Goal: Transaction & Acquisition: Book appointment/travel/reservation

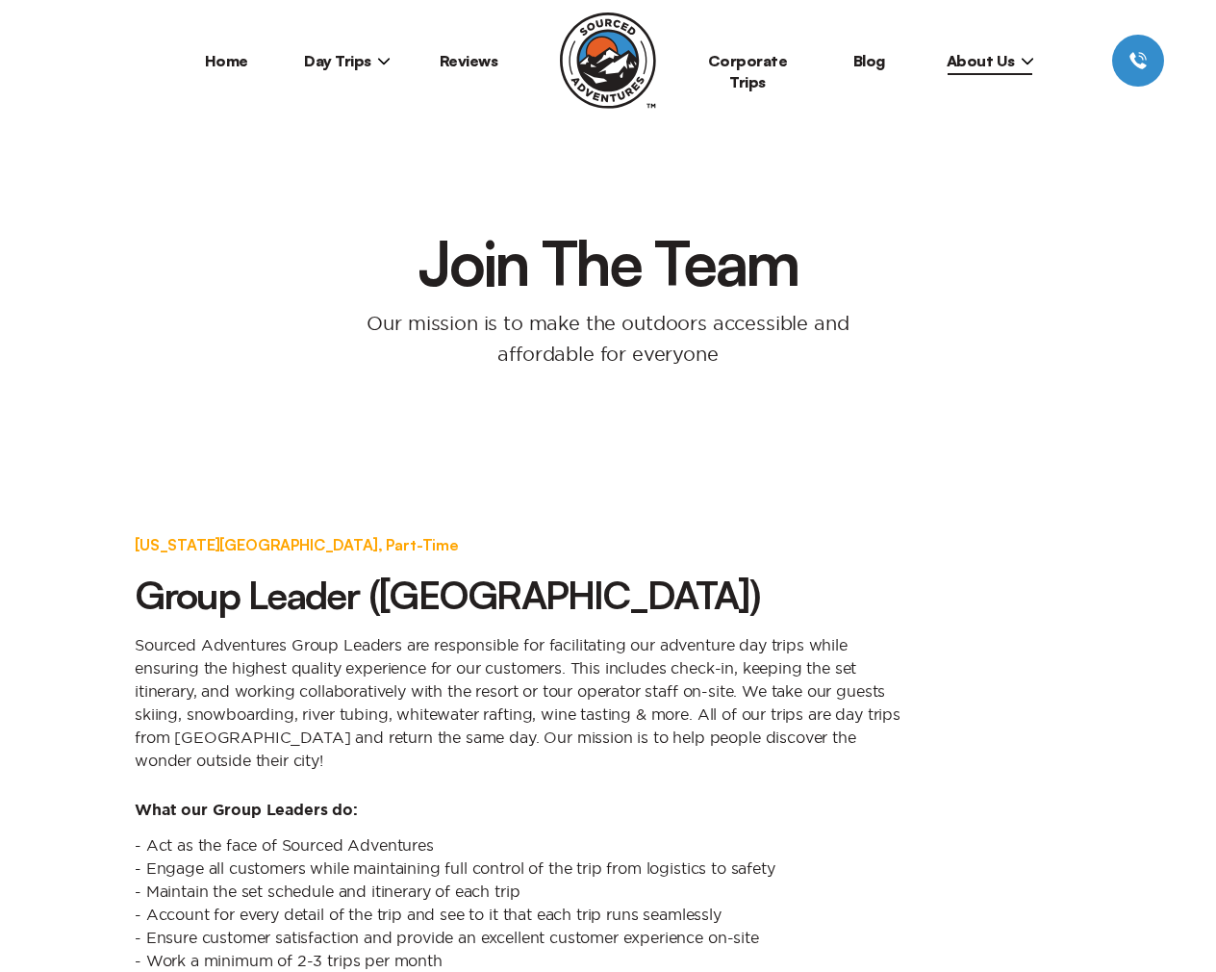
click at [350, 61] on span "Day Trips" at bounding box center [347, 60] width 87 height 19
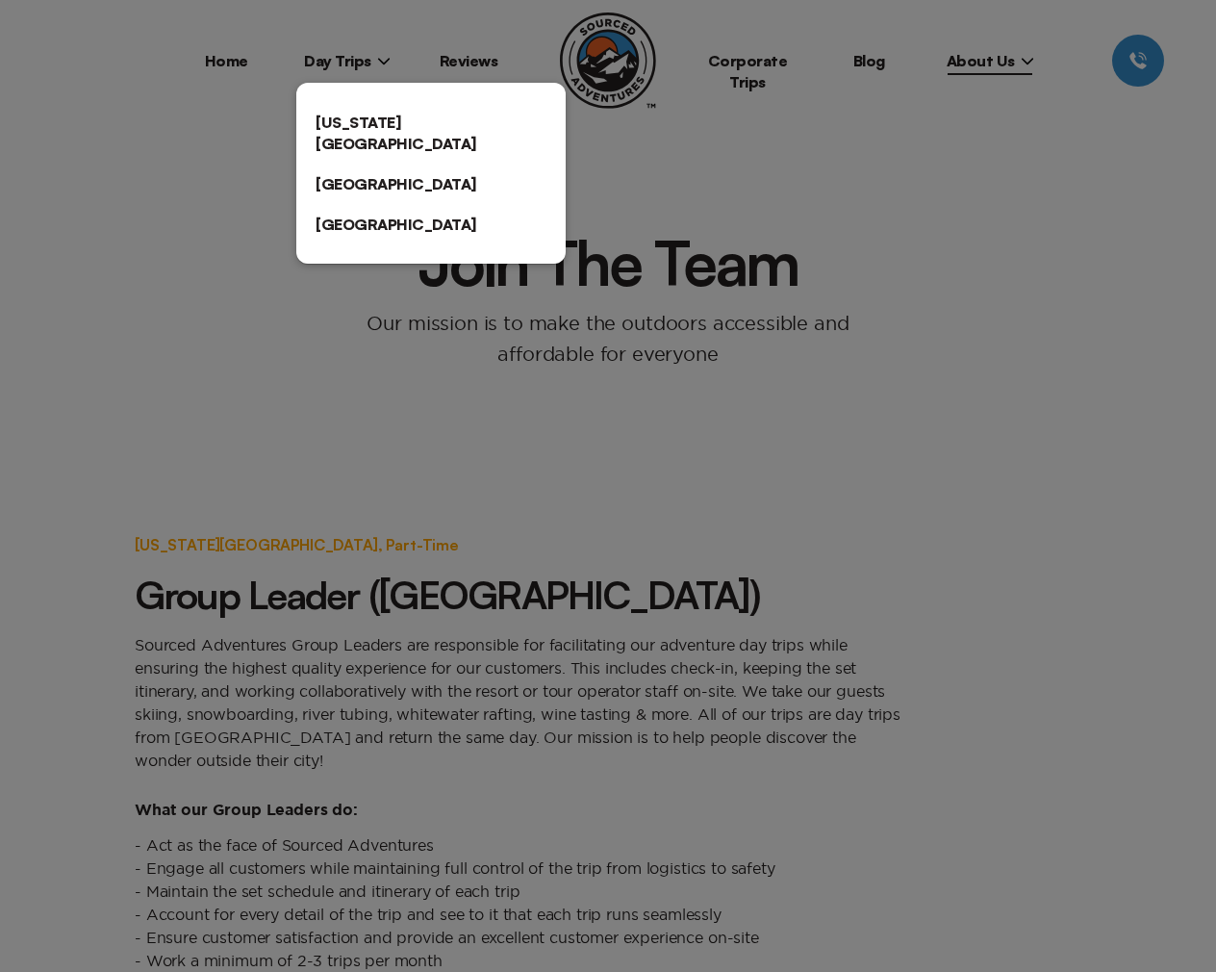
click at [355, 123] on link "[US_STATE][GEOGRAPHIC_DATA]" at bounding box center [430, 133] width 269 height 62
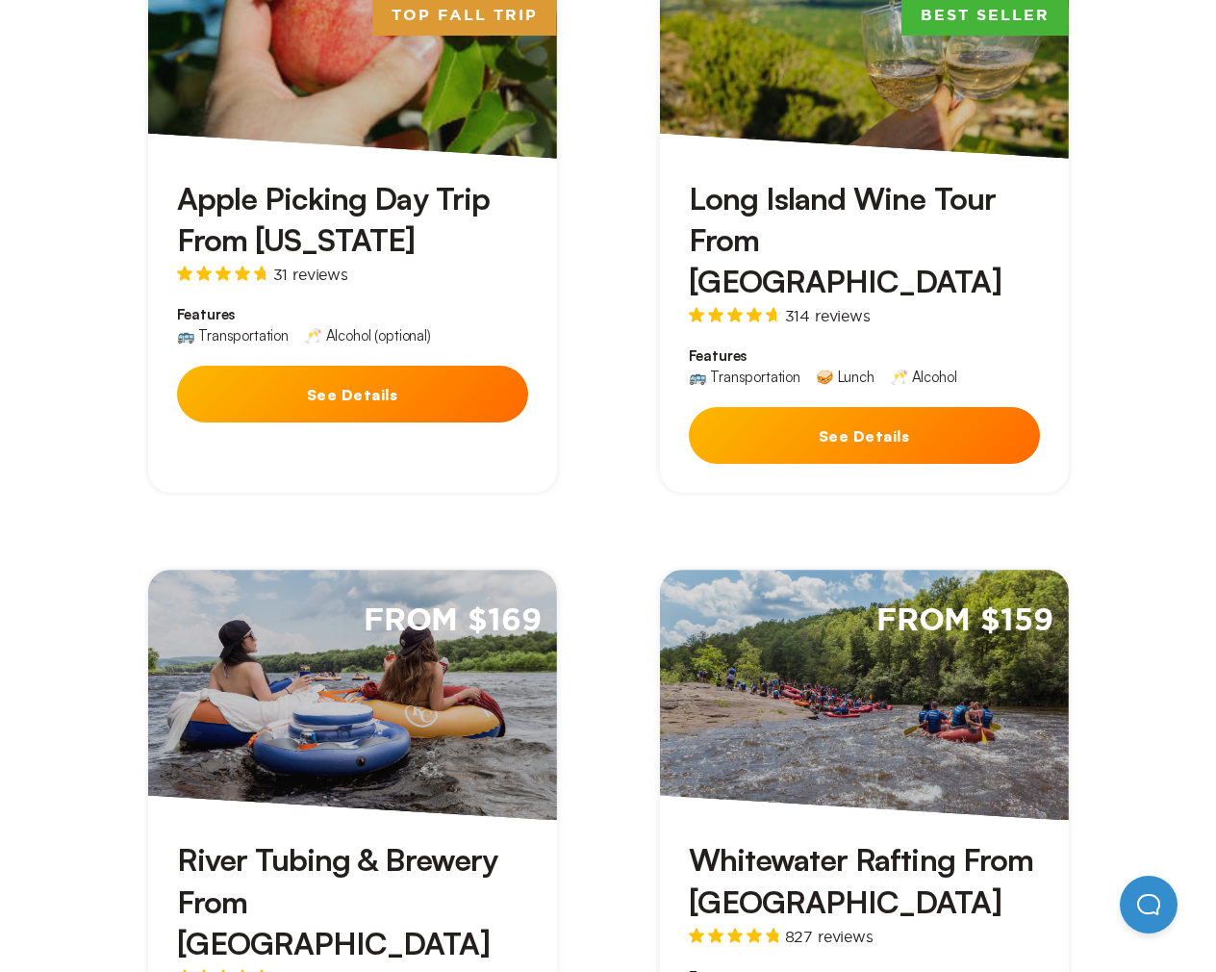
scroll to position [812, 0]
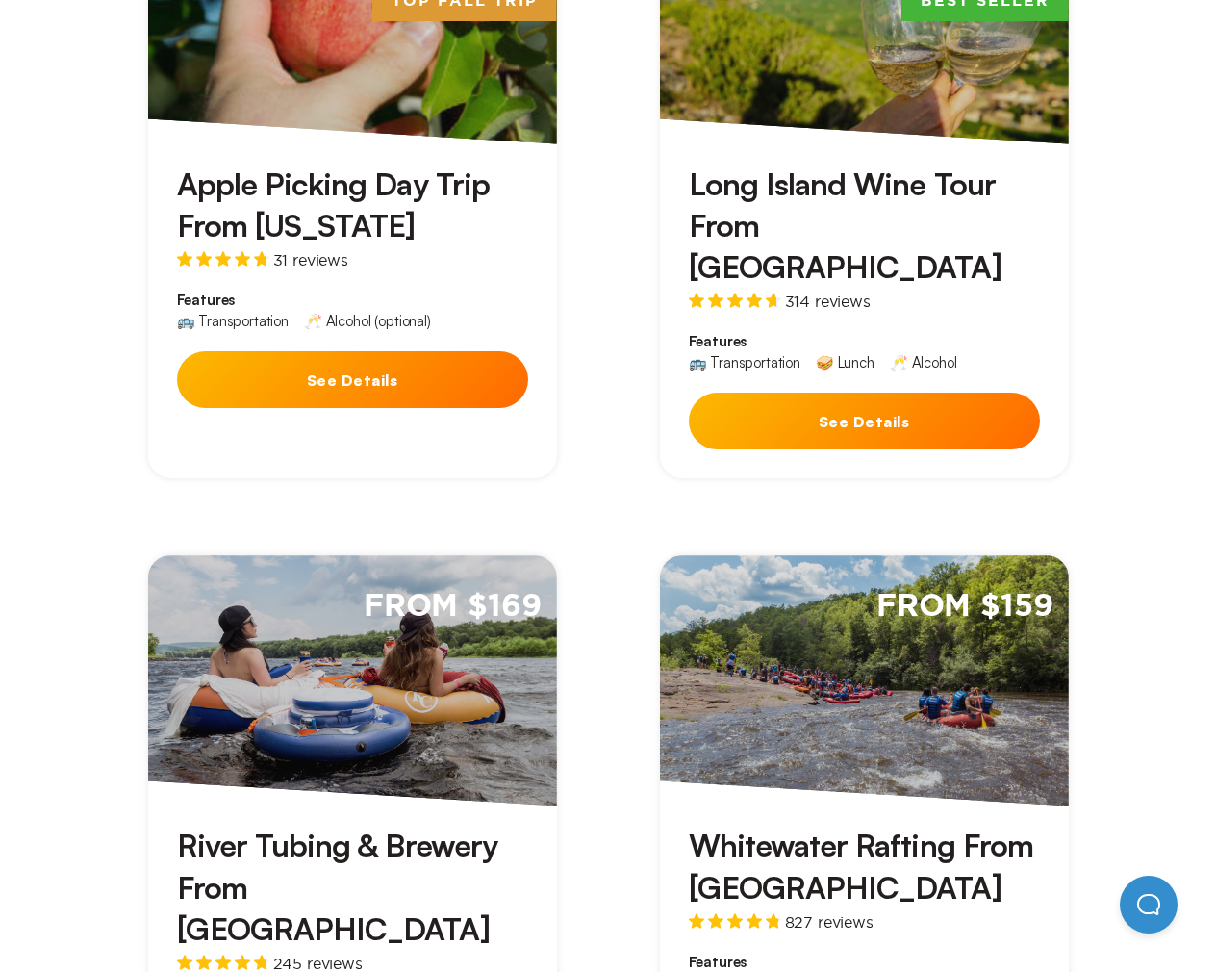
drag, startPoint x: 844, startPoint y: 341, endPoint x: 785, endPoint y: 326, distance: 60.4
click at [844, 392] on button "See Details" at bounding box center [864, 420] width 351 height 57
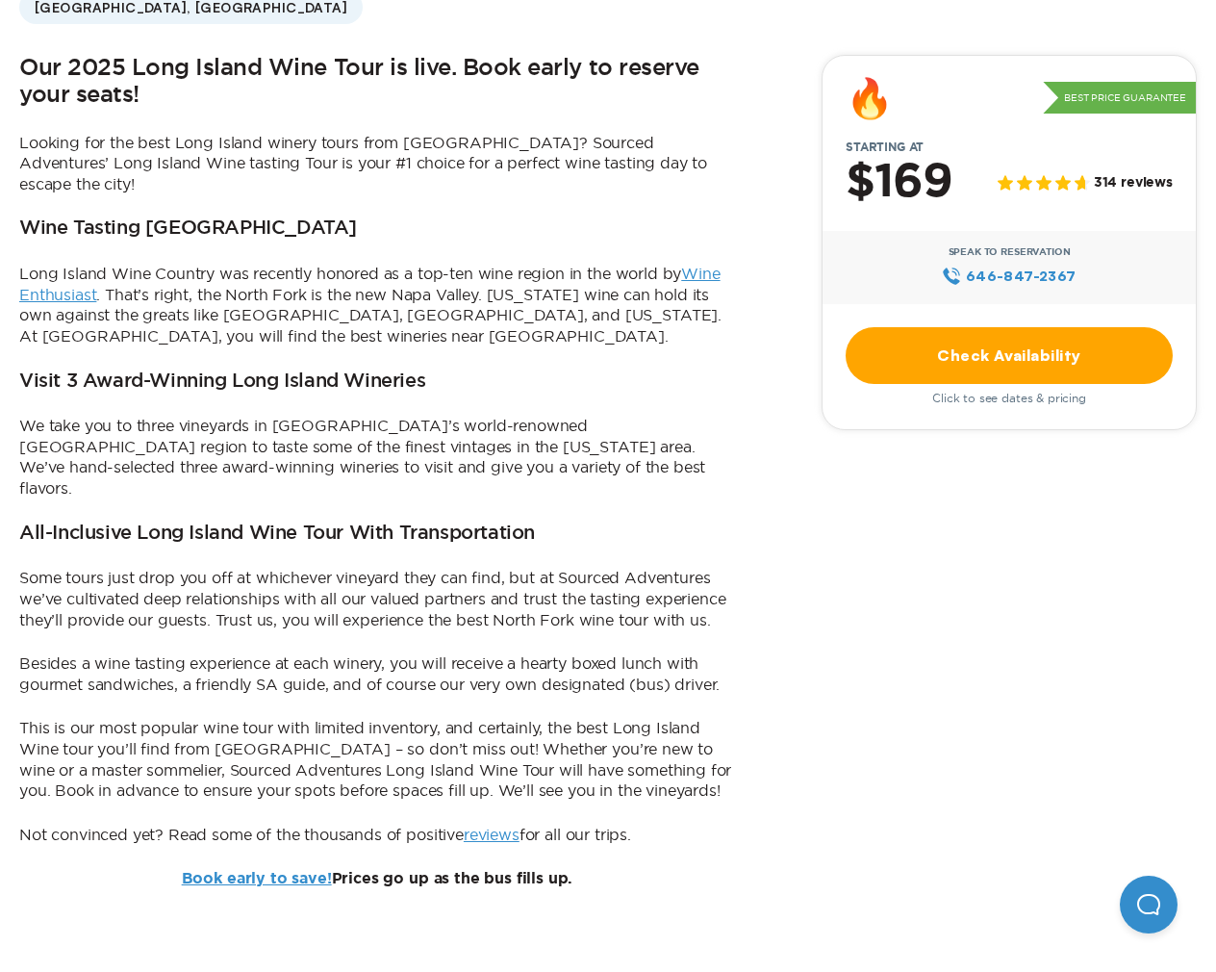
scroll to position [597, 0]
click at [1070, 350] on link "Check Availability" at bounding box center [1009, 356] width 327 height 57
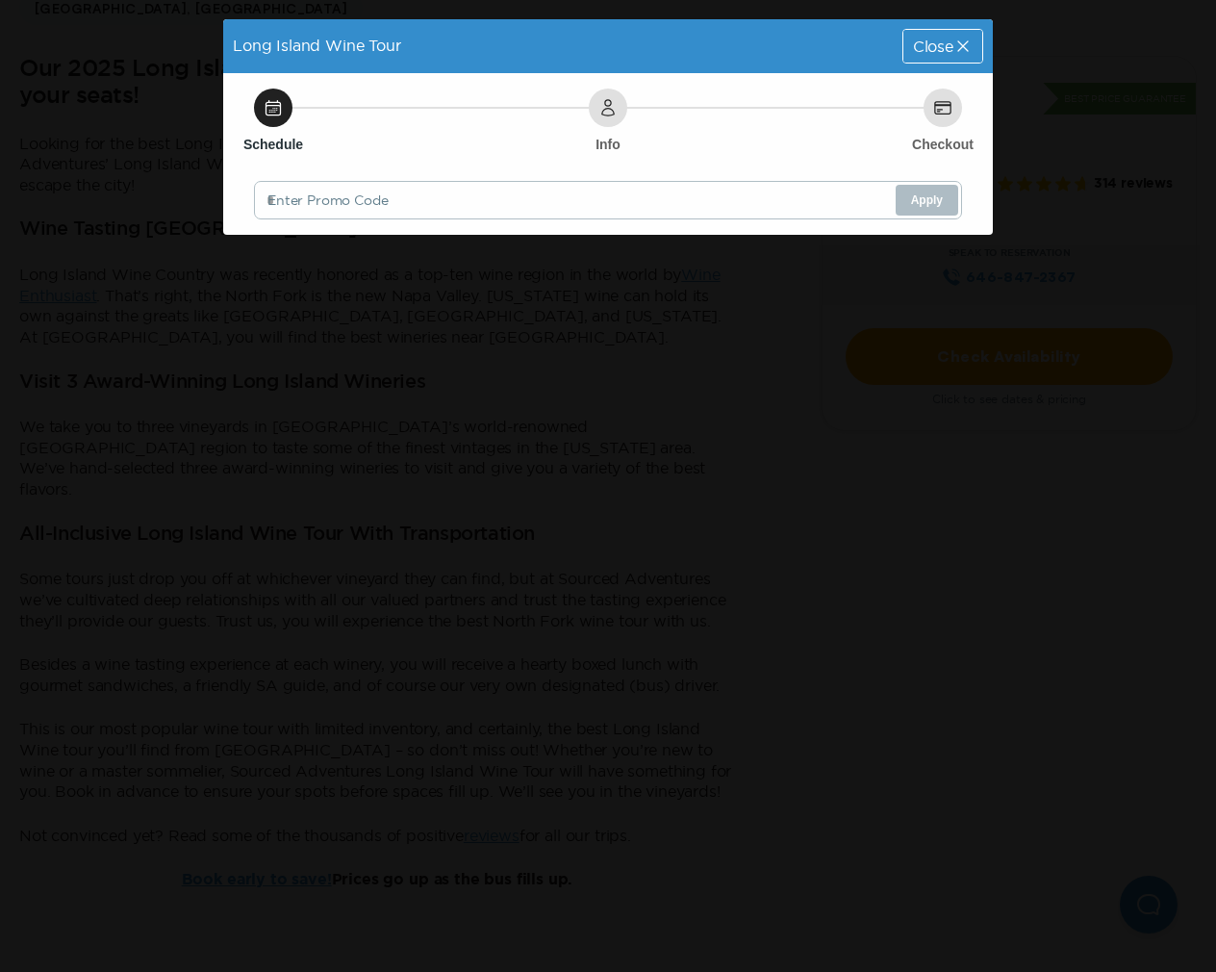
scroll to position [0, 0]
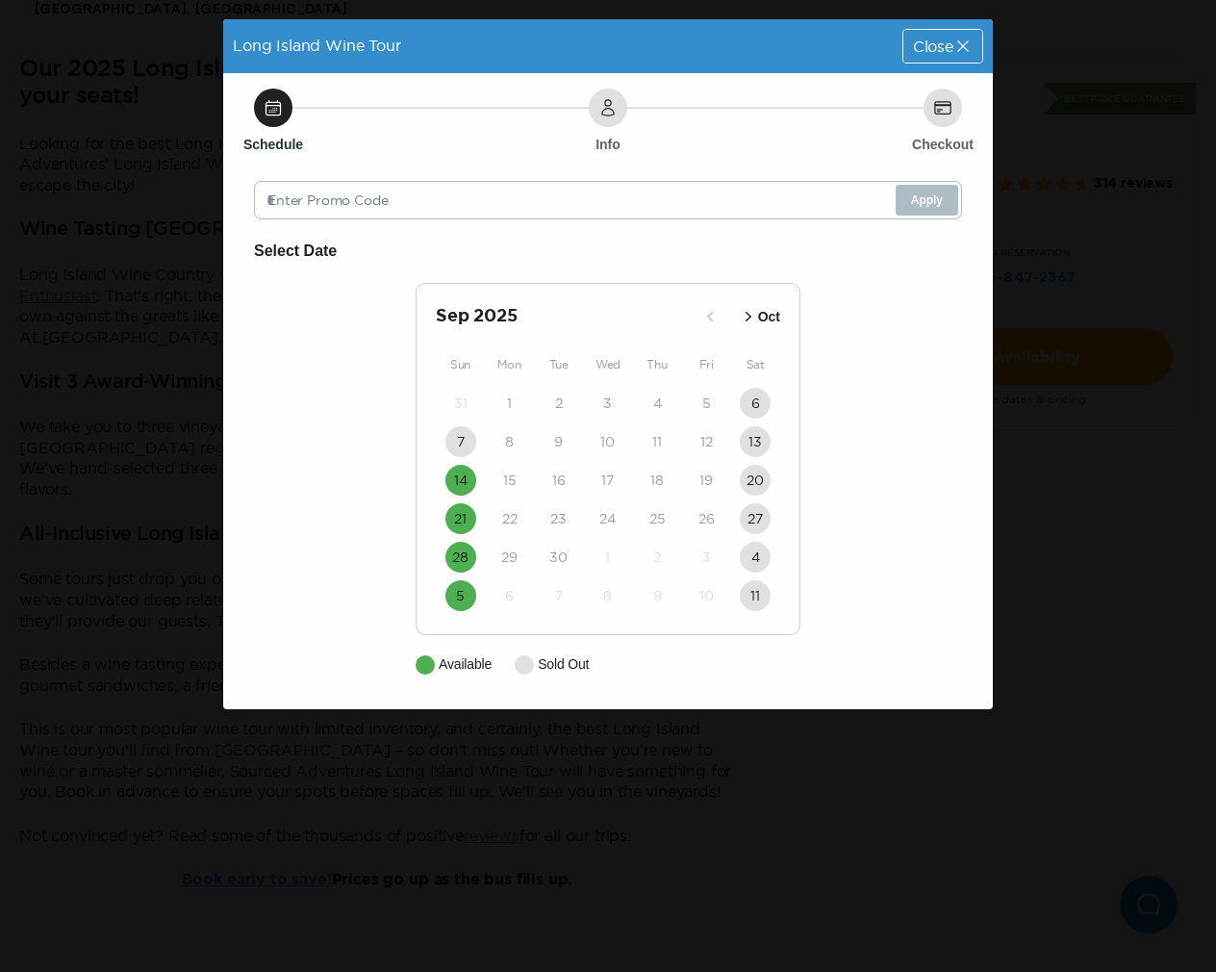
click at [749, 316] on icon "button" at bounding box center [749, 317] width 6 height 10
click at [459, 444] on time "5" at bounding box center [460, 441] width 9 height 19
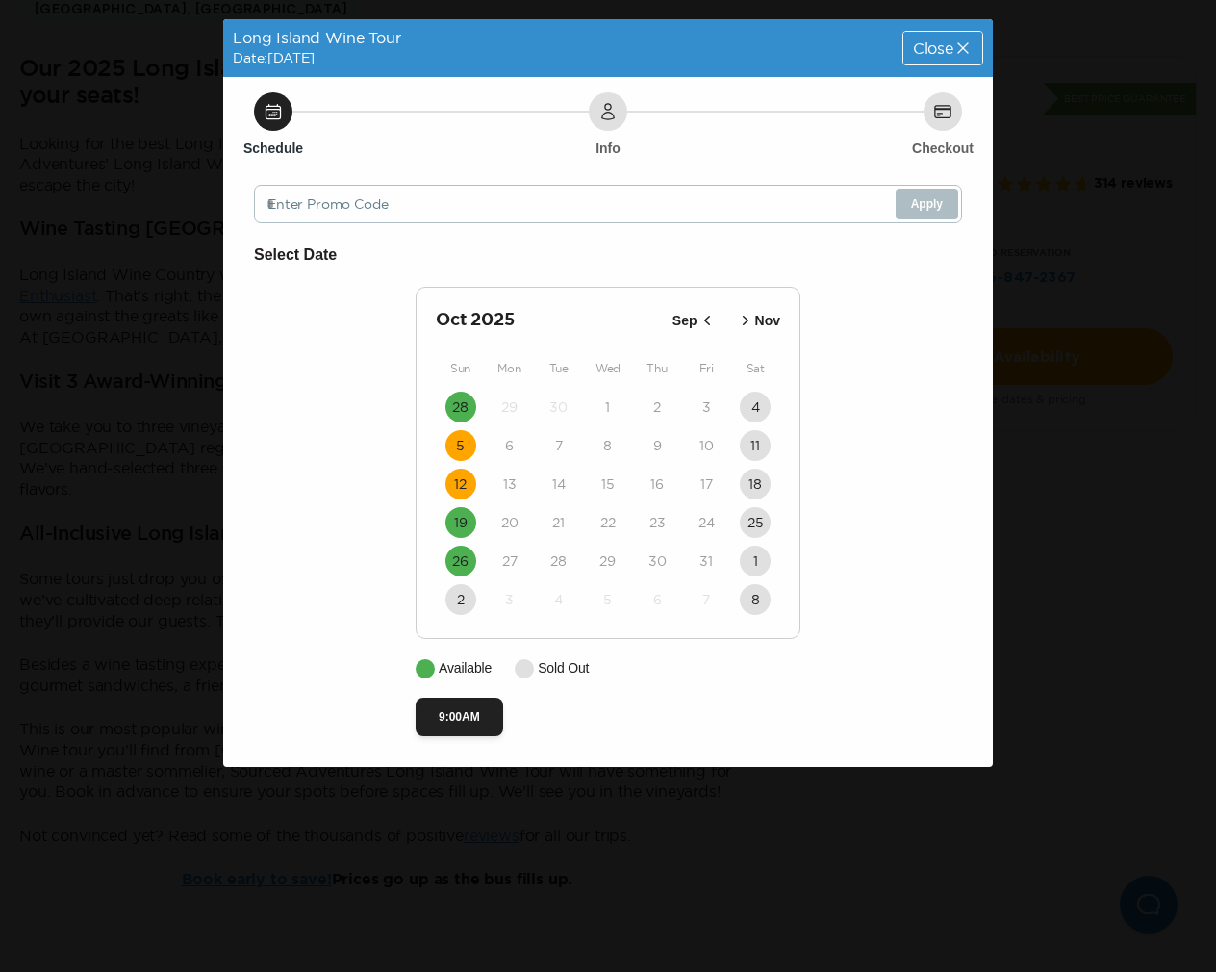
click at [463, 490] on time "12" at bounding box center [460, 483] width 13 height 19
click at [457, 406] on time "28" at bounding box center [460, 406] width 16 height 19
click at [459, 444] on time "5" at bounding box center [460, 445] width 9 height 19
drag, startPoint x: 943, startPoint y: 51, endPoint x: 793, endPoint y: 63, distance: 150.5
click at [942, 51] on span "Close" at bounding box center [933, 47] width 40 height 15
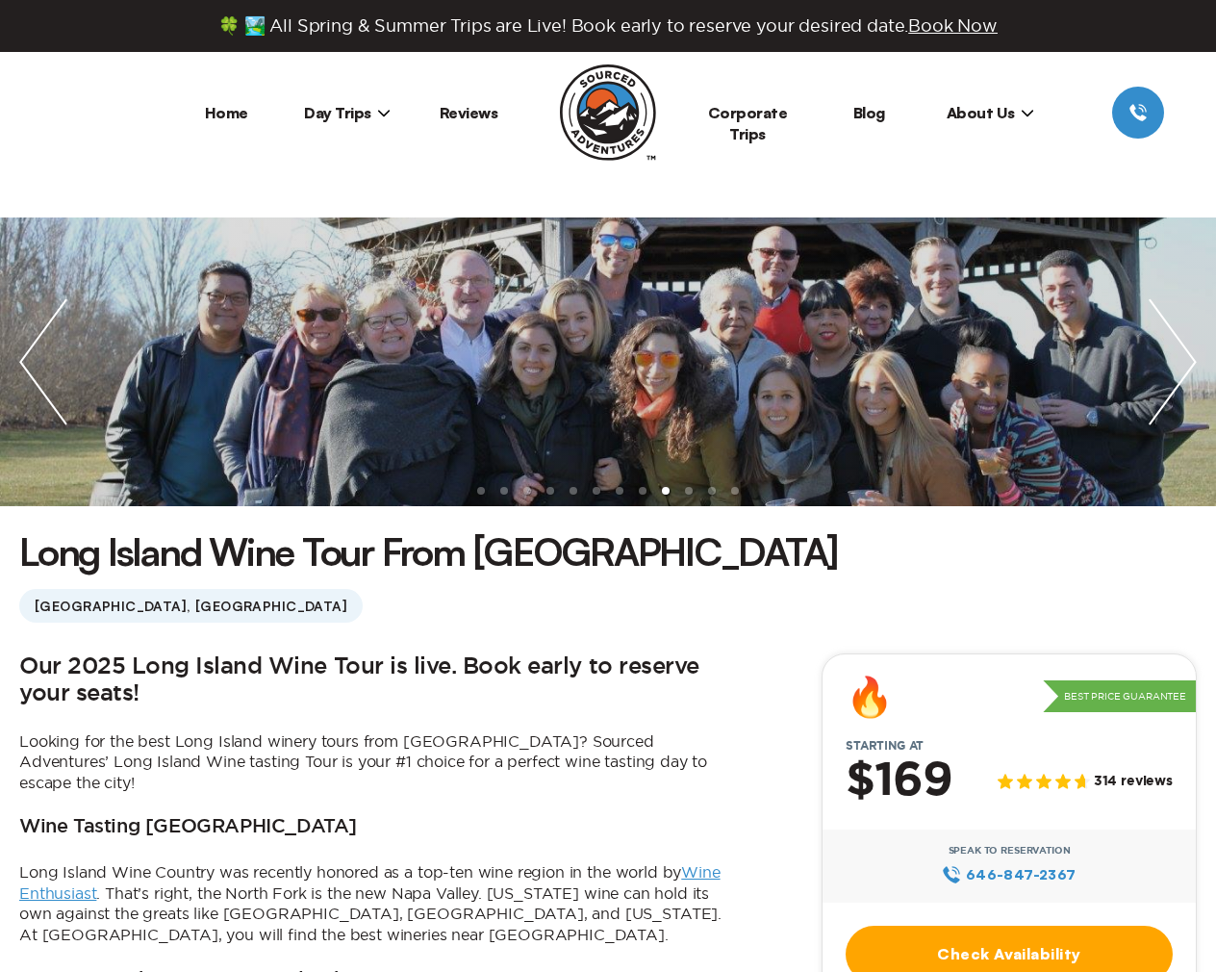
scroll to position [597, 0]
